Goal: Information Seeking & Learning: Learn about a topic

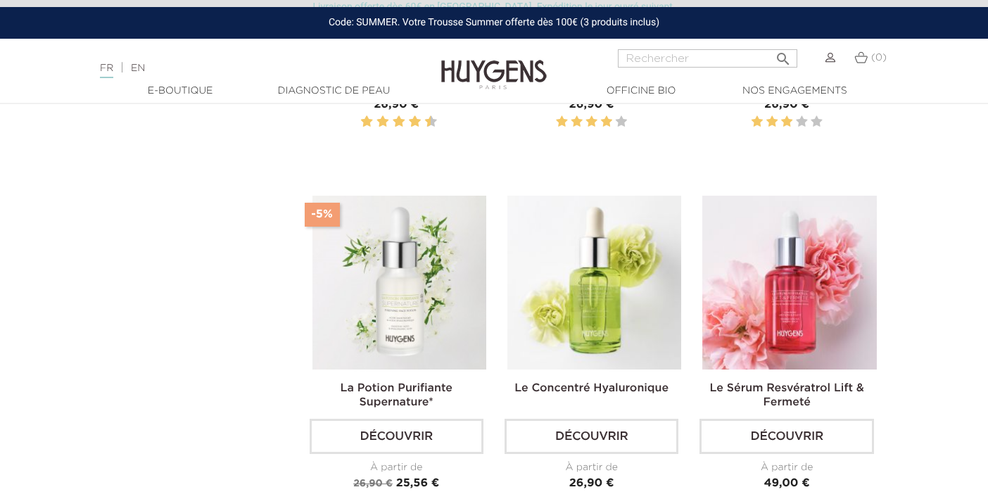
scroll to position [699, 0]
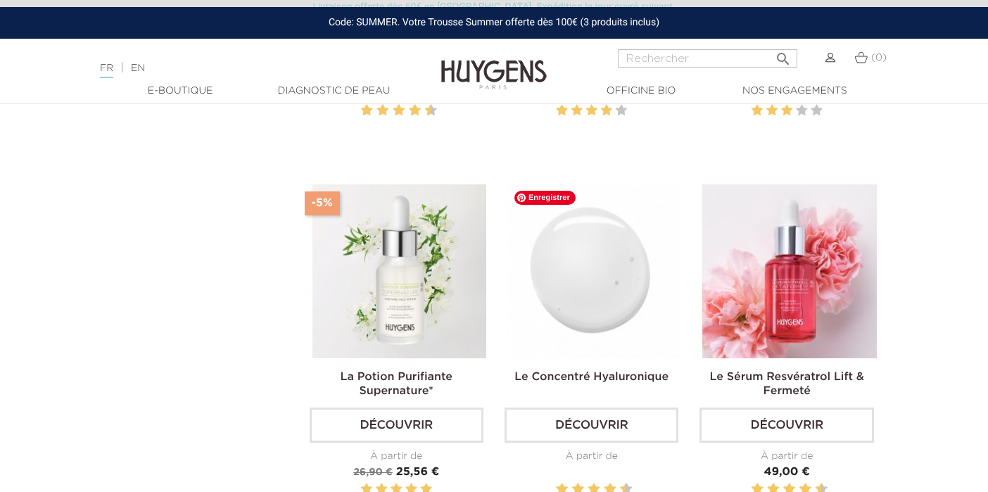
click at [533, 298] on img at bounding box center [594, 271] width 174 height 174
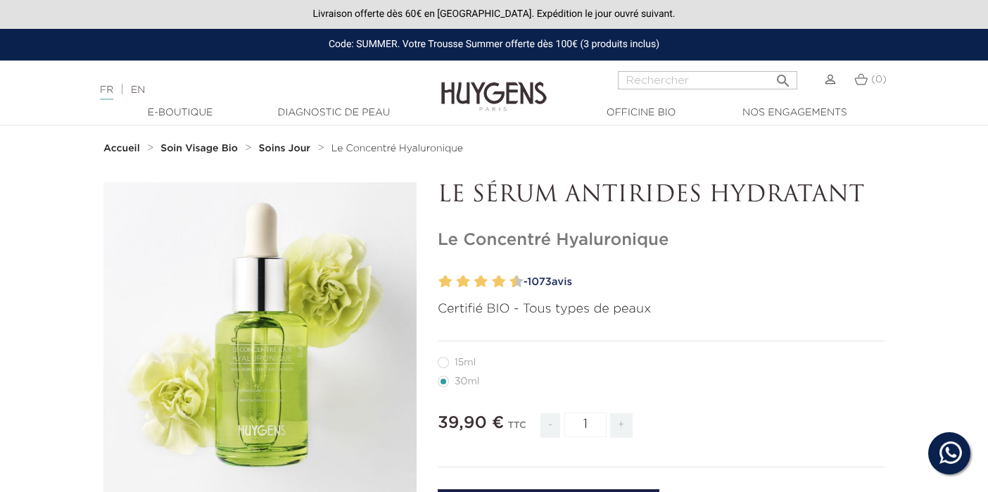
drag, startPoint x: 677, startPoint y: 237, endPoint x: 435, endPoint y: 234, distance: 241.3
copy h1 "Le Concentré Hyaluronique"
